Goal: Task Accomplishment & Management: Use online tool/utility

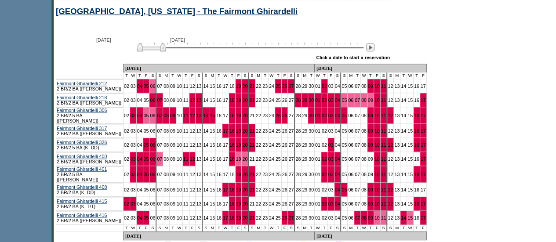
scroll to position [450, 0]
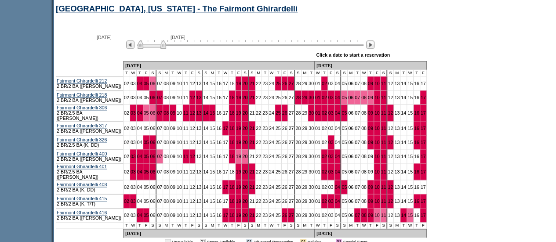
drag, startPoint x: 168, startPoint y: 50, endPoint x: 176, endPoint y: 49, distance: 8.4
click at [166, 49] on img at bounding box center [152, 44] width 29 height 9
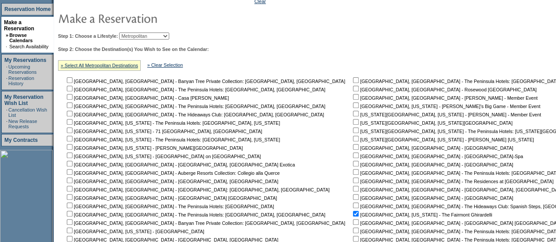
scroll to position [125, 0]
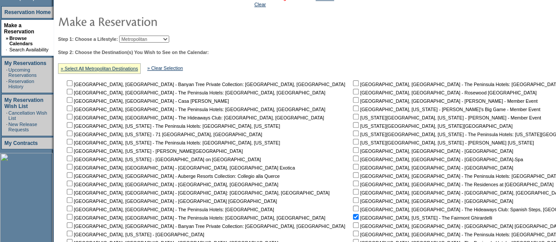
click at [169, 39] on select "Beach Leisure Metropolitan Mountain OIAL for Adventure OIAL for Couples OIAL fo…" at bounding box center [144, 39] width 50 height 7
select select "Mountain"
click at [134, 36] on select "Beach Leisure Metropolitan Mountain OIAL for Adventure OIAL for Couples OIAL fo…" at bounding box center [144, 39] width 50 height 7
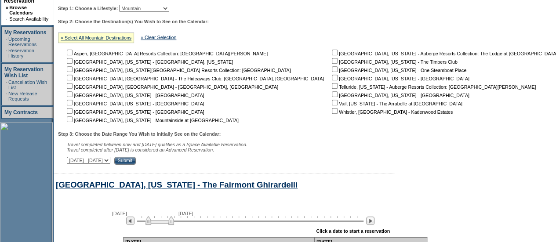
scroll to position [154, 0]
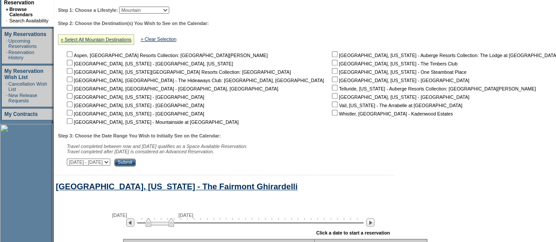
click at [72, 123] on input "checkbox" at bounding box center [70, 121] width 6 height 6
checkbox input "true"
click at [136, 163] on input "Submit" at bounding box center [125, 163] width 22 height 8
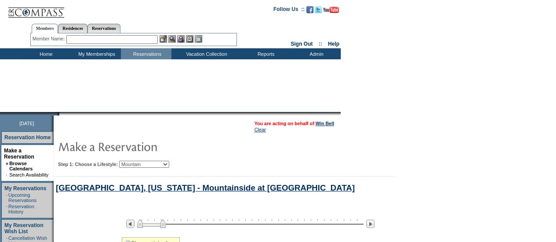
select select "Mountain"
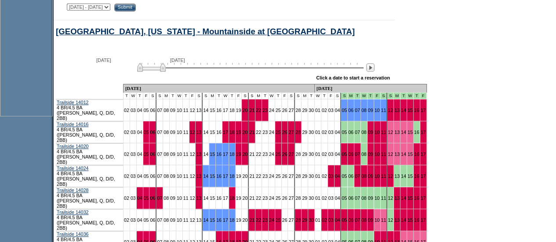
scroll to position [311, 0]
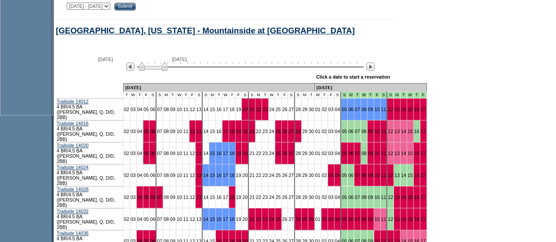
click at [168, 71] on img at bounding box center [153, 66] width 29 height 9
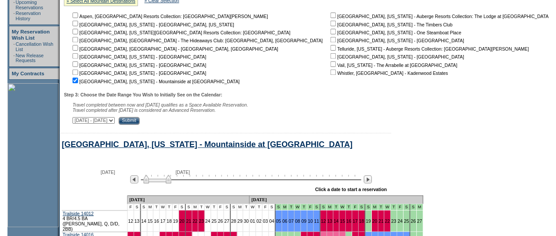
scroll to position [0, 0]
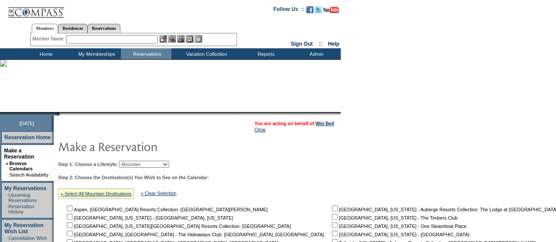
click at [121, 38] on input "text" at bounding box center [111, 39] width 91 height 9
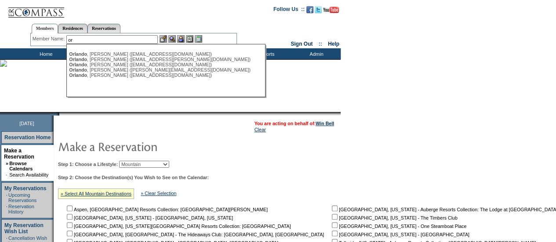
type input "o"
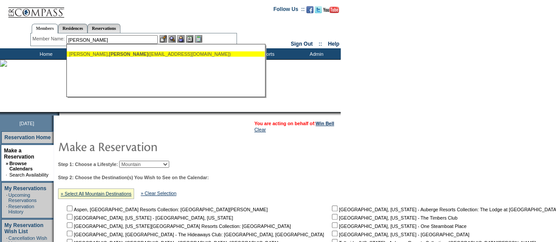
click at [150, 52] on div "[PERSON_NAME] ([EMAIL_ADDRESS][DOMAIN_NAME])" at bounding box center [166, 53] width 194 height 5
type input "[PERSON_NAME] ([EMAIL_ADDRESS][DOMAIN_NAME])"
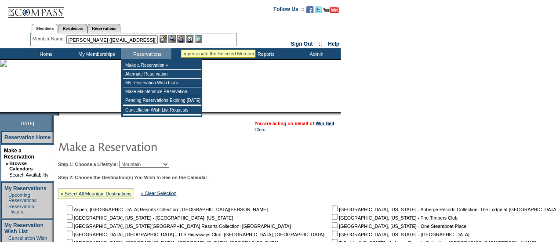
click at [182, 39] on img at bounding box center [180, 38] width 7 height 7
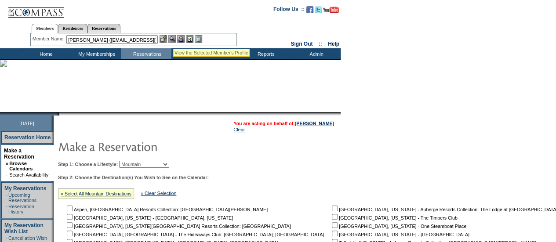
click at [173, 38] on img at bounding box center [171, 38] width 7 height 7
